Goal: Information Seeking & Learning: Learn about a topic

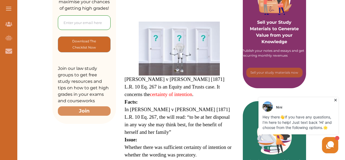
scroll to position [132, 0]
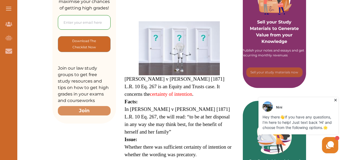
drag, startPoint x: 159, startPoint y: 99, endPoint x: 167, endPoint y: 106, distance: 10.7
click at [167, 106] on span "In [PERSON_NAME] v [PERSON_NAME] [1871] L.R. 10 Eq. 267, the will read: “to be …" at bounding box center [177, 120] width 105 height 28
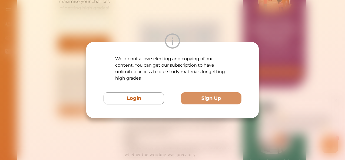
click at [300, 58] on div "We do not allow selecting and copying of our content. You can get our subscript…" at bounding box center [172, 80] width 345 height 160
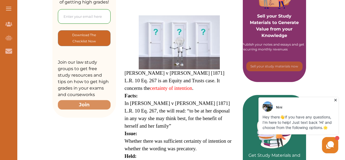
scroll to position [138, 0]
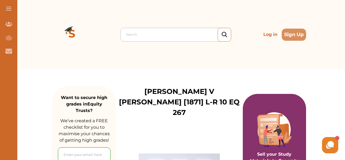
click at [138, 34] on div at bounding box center [177, 35] width 102 height 8
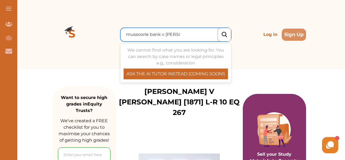
type input "mussoorie bank v [PERSON_NAME]"
